Goal: Task Accomplishment & Management: Use online tool/utility

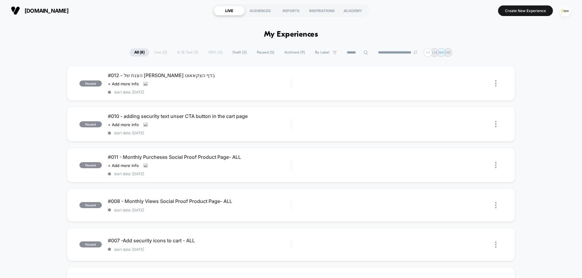
click at [561, 12] on img "button" at bounding box center [565, 11] width 12 height 12
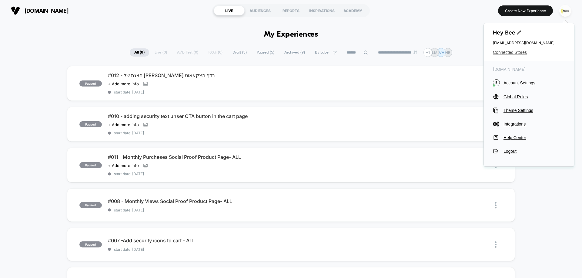
click at [506, 52] on span "Connected Stores" at bounding box center [529, 52] width 72 height 5
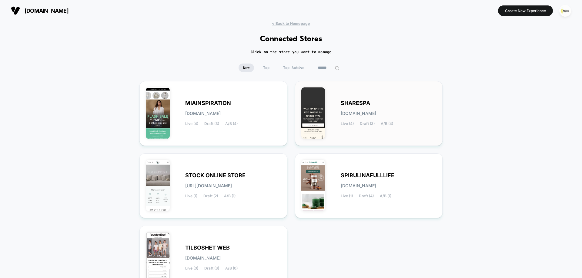
click at [360, 119] on div "SHARESPA [DOMAIN_NAME] Live (4) Draft (3) A/B (4)" at bounding box center [389, 113] width 96 height 25
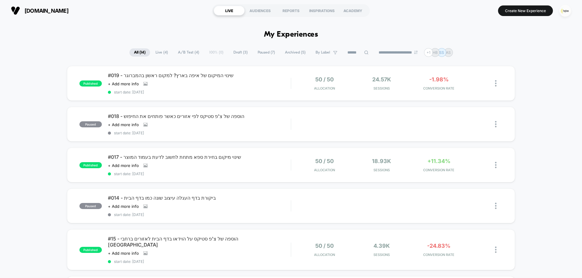
click at [566, 9] on img "button" at bounding box center [565, 11] width 12 height 12
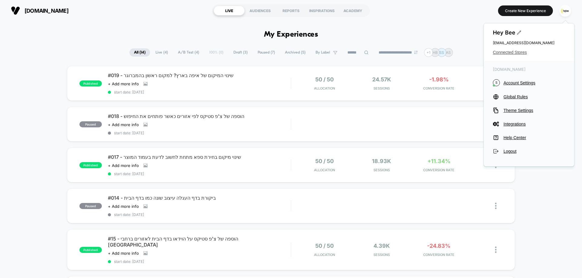
click at [514, 51] on span "Connected Stores" at bounding box center [529, 52] width 72 height 5
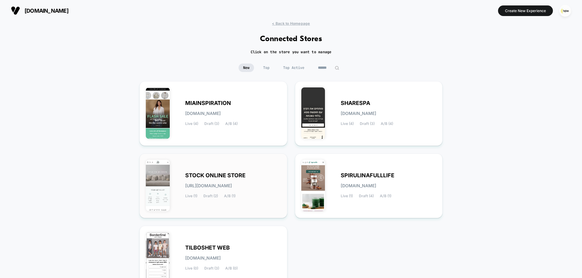
click at [216, 182] on div "STOCK ONLINE STORE [URL][DOMAIN_NAME] Live (1) Draft (2) A/B (1)" at bounding box center [233, 186] width 96 height 25
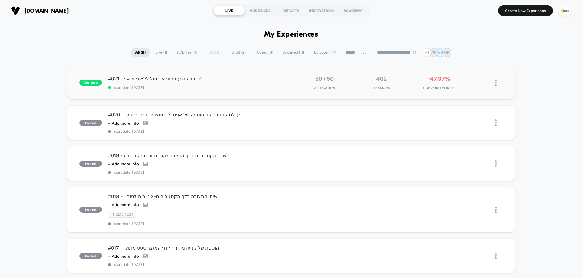
click at [230, 84] on div "#021 - בדיקה עם פופ אפ מול ללא פוא אפ Click to edit experience details Click to…" at bounding box center [199, 83] width 183 height 14
